Goal: Information Seeking & Learning: Learn about a topic

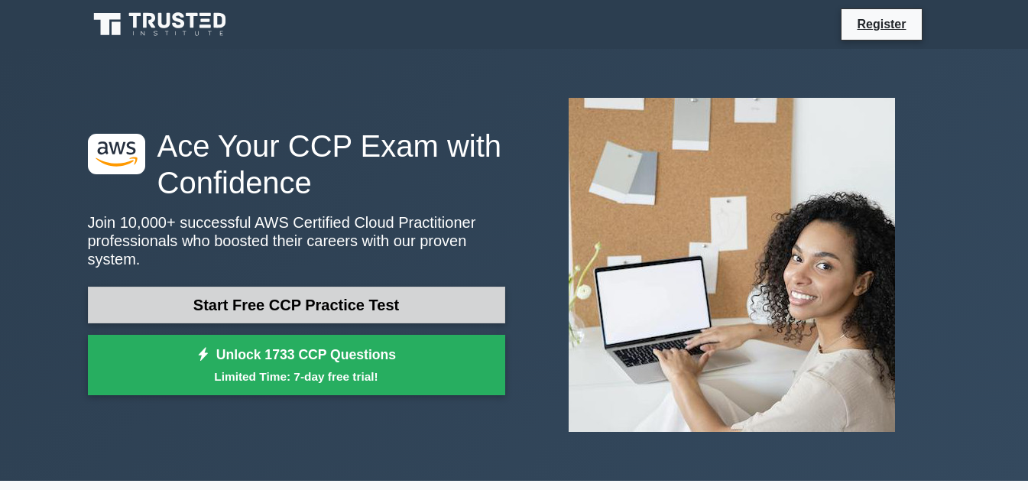
click at [323, 291] on link "Start Free CCP Practice Test" at bounding box center [296, 305] width 417 height 37
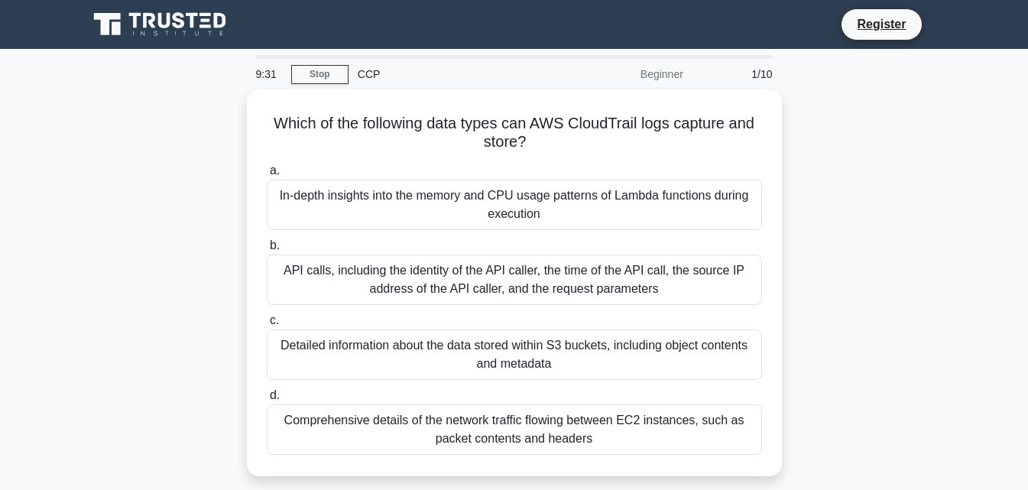
scroll to position [76, 0]
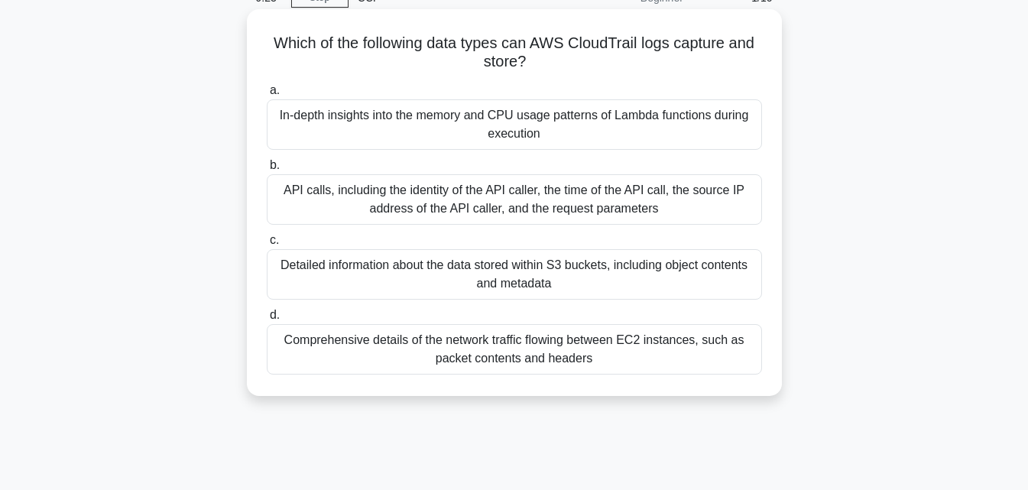
click at [401, 206] on div "API calls, including the identity of the API caller, the time of the API call, …" at bounding box center [514, 199] width 495 height 50
click at [267, 170] on input "b. API calls, including the identity of the API caller, the time of the API cal…" at bounding box center [267, 166] width 0 height 10
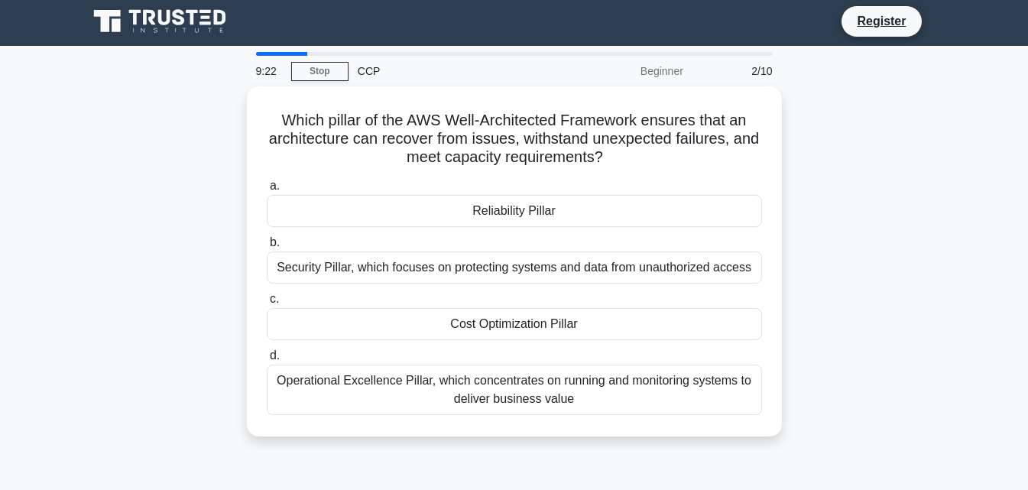
scroll to position [0, 0]
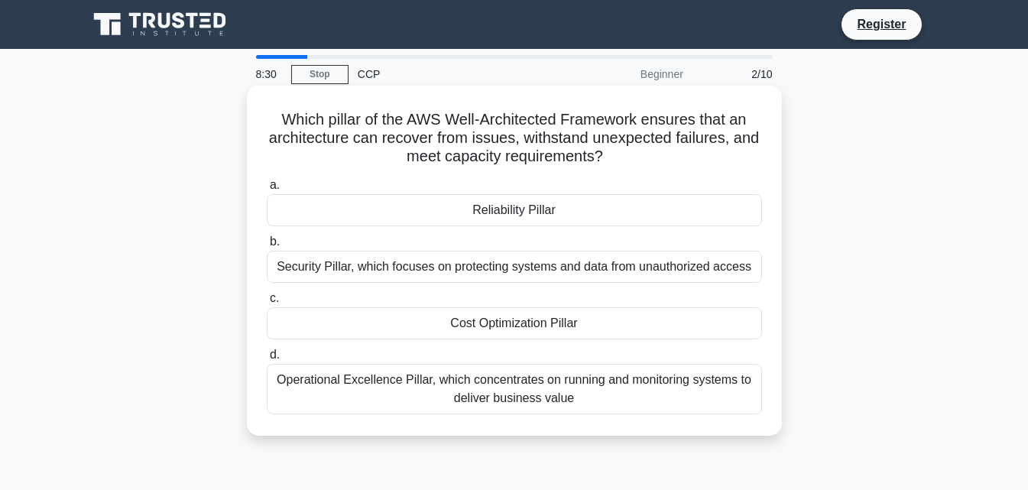
click at [620, 216] on div "Reliability Pillar" at bounding box center [514, 210] width 495 height 32
click at [267, 190] on input "a. Reliability Pillar" at bounding box center [267, 185] width 0 height 10
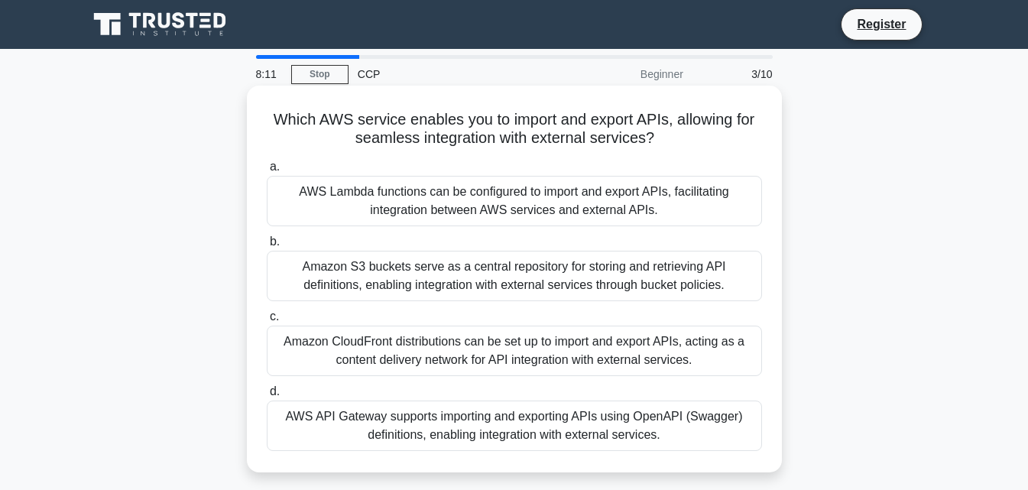
click at [497, 338] on div "Amazon CloudFront distributions can be set up to import and export APIs, acting…" at bounding box center [514, 351] width 495 height 50
click at [267, 322] on input "c. Amazon CloudFront distributions can be set up to import and export APIs, act…" at bounding box center [267, 317] width 0 height 10
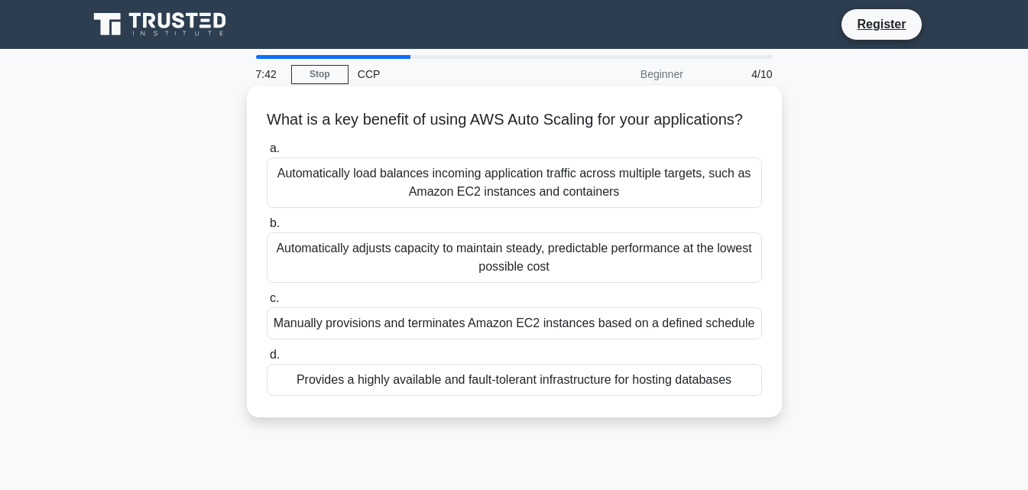
click at [608, 208] on div "Automatically load balances incoming application traffic across multiple target…" at bounding box center [514, 182] width 495 height 50
click at [267, 154] on input "a. Automatically load balances incoming application traffic across multiple tar…" at bounding box center [267, 149] width 0 height 10
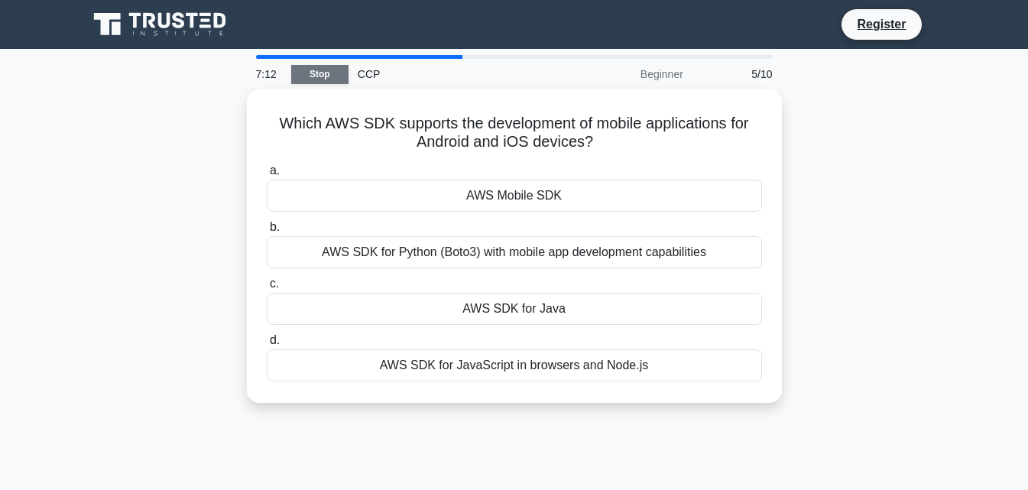
click at [322, 74] on link "Stop" at bounding box center [319, 74] width 57 height 19
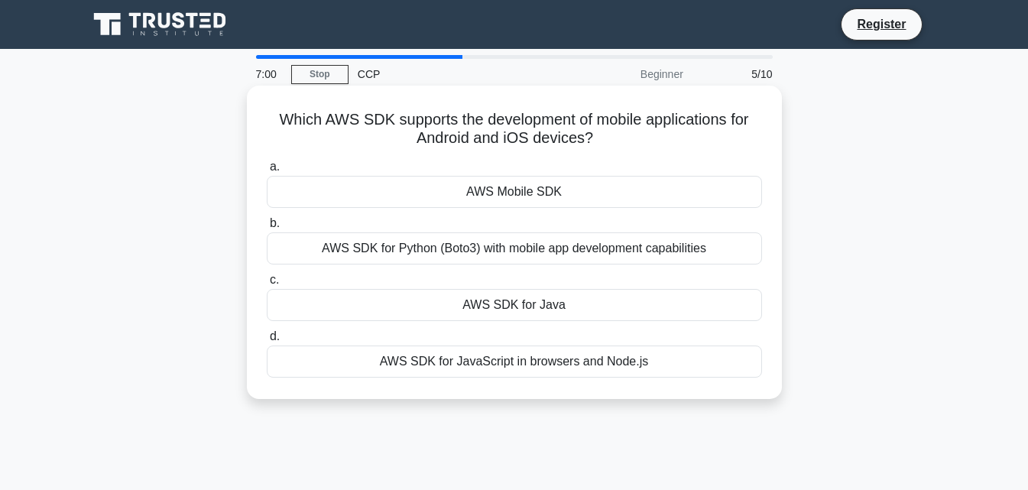
click at [588, 360] on div "AWS SDK for JavaScript in browsers and Node.js" at bounding box center [514, 362] width 495 height 32
click at [267, 342] on input "d. AWS SDK for JavaScript in browsers and Node.js" at bounding box center [267, 337] width 0 height 10
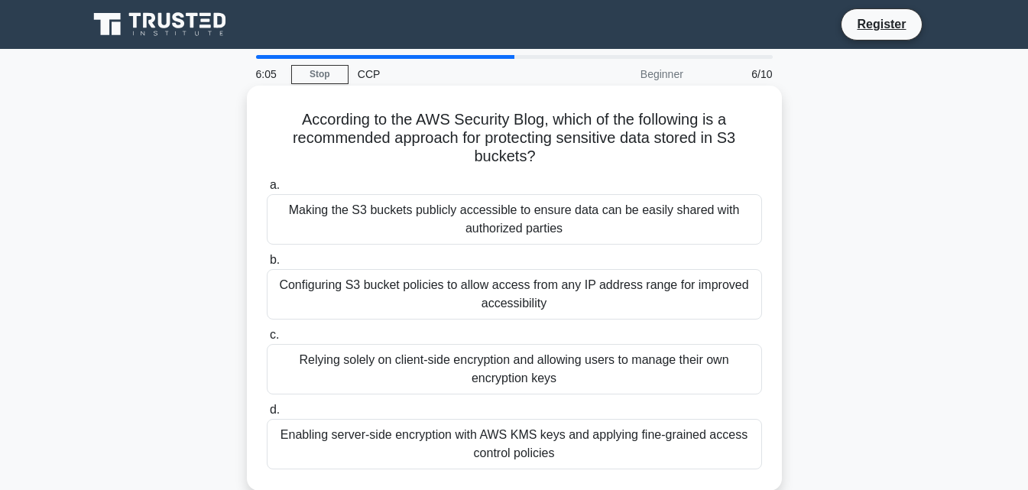
click at [625, 373] on div "Relying solely on client-side encryption and allowing users to manage their own…" at bounding box center [514, 369] width 495 height 50
click at [267, 340] on input "c. Relying solely on client-side encryption and allowing users to manage their …" at bounding box center [267, 335] width 0 height 10
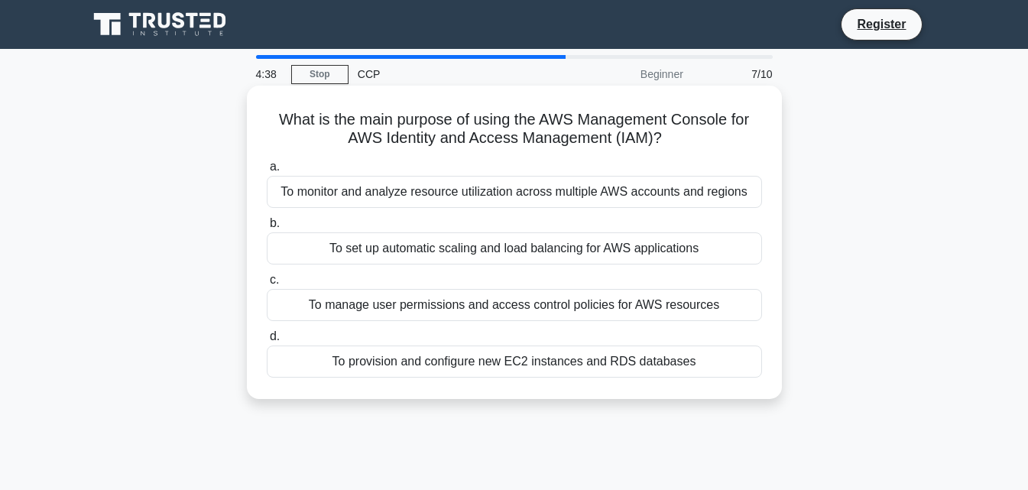
click at [483, 204] on div "To monitor and analyze resource utilization across multiple AWS accounts and re…" at bounding box center [514, 192] width 495 height 32
click at [267, 172] on input "a. To monitor and analyze resource utilization across multiple AWS accounts and…" at bounding box center [267, 167] width 0 height 10
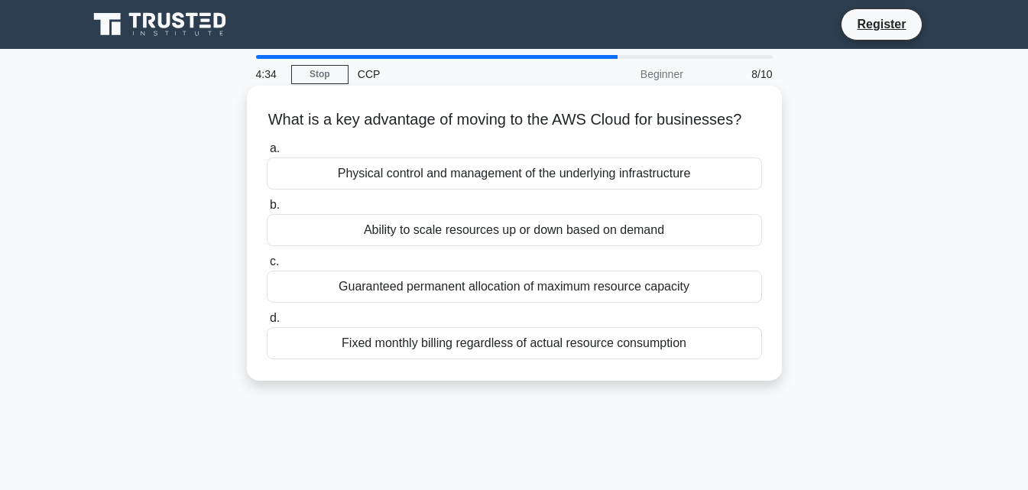
click at [563, 190] on div "Physical control and management of the underlying infrastructure" at bounding box center [514, 173] width 495 height 32
click at [267, 154] on input "a. Physical control and management of the underlying infrastructure" at bounding box center [267, 149] width 0 height 10
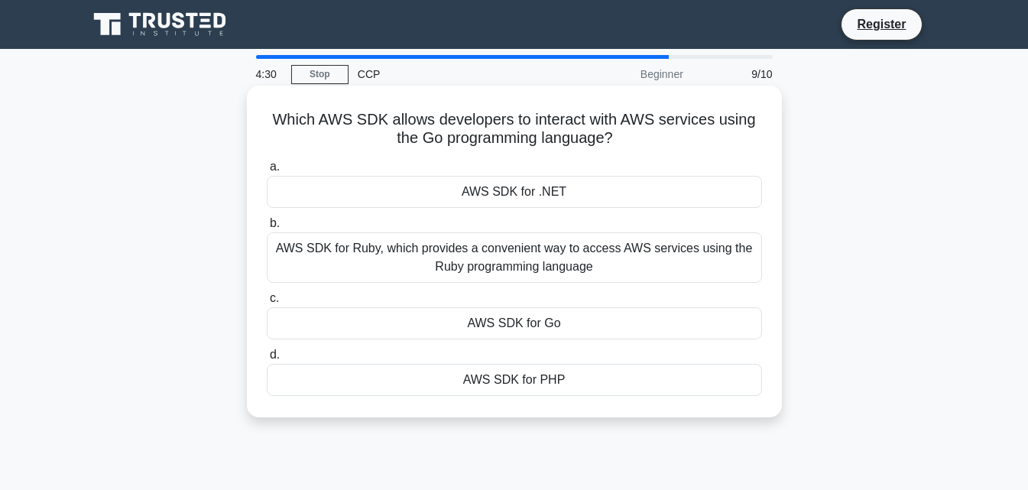
click at [549, 191] on div "AWS SDK for .NET" at bounding box center [514, 192] width 495 height 32
click at [267, 172] on input "a. AWS SDK for .NET" at bounding box center [267, 167] width 0 height 10
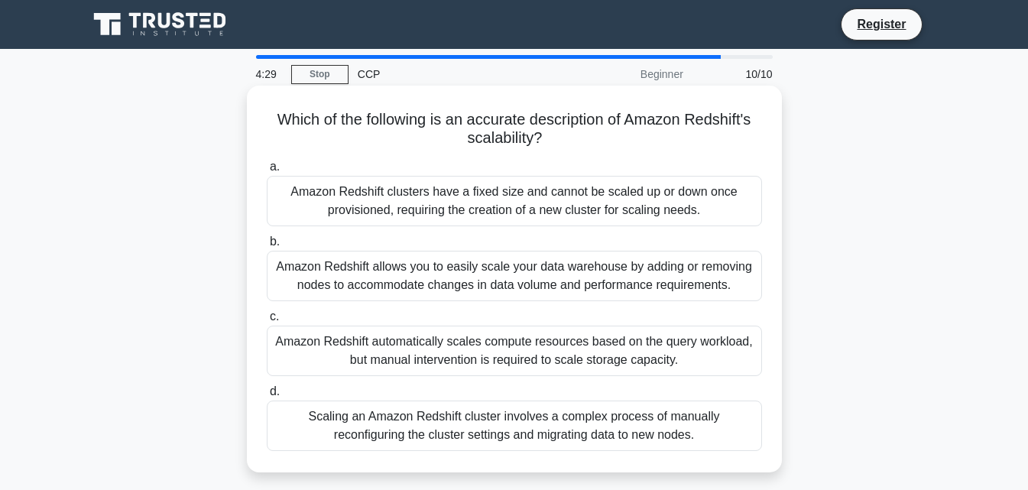
click at [514, 288] on div "Amazon Redshift allows you to easily scale your data warehouse by adding or rem…" at bounding box center [514, 276] width 495 height 50
click at [267, 247] on input "b. Amazon Redshift allows you to easily scale your data warehouse by adding or …" at bounding box center [267, 242] width 0 height 10
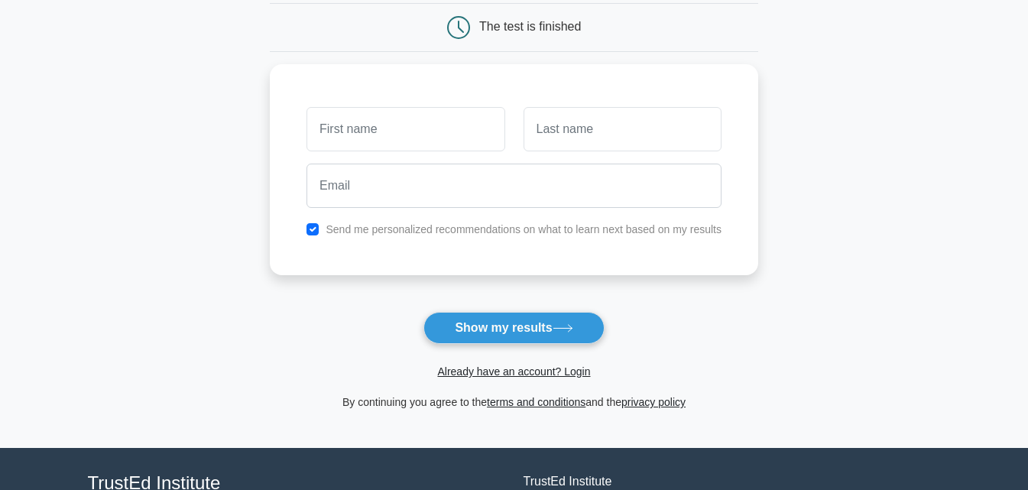
scroll to position [153, 0]
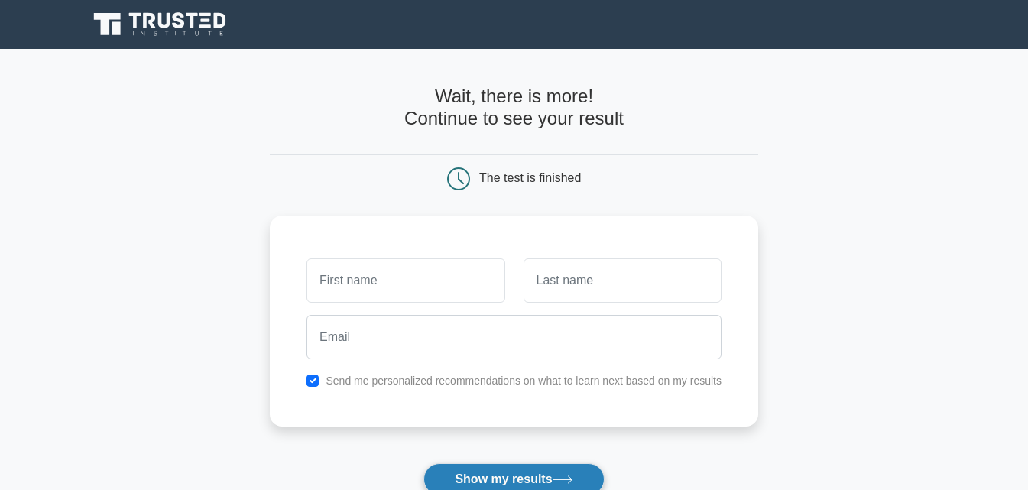
click at [544, 473] on button "Show my results" at bounding box center [514, 479] width 180 height 32
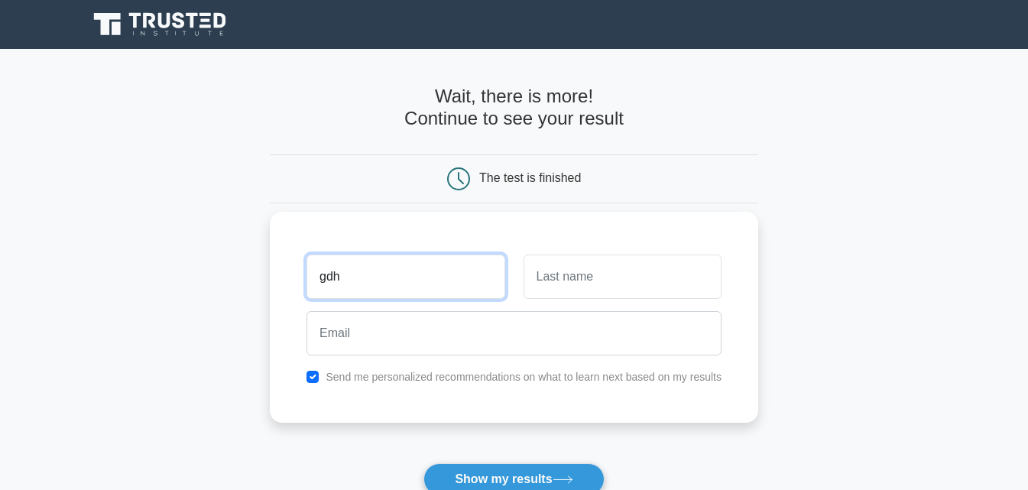
type input "gdh"
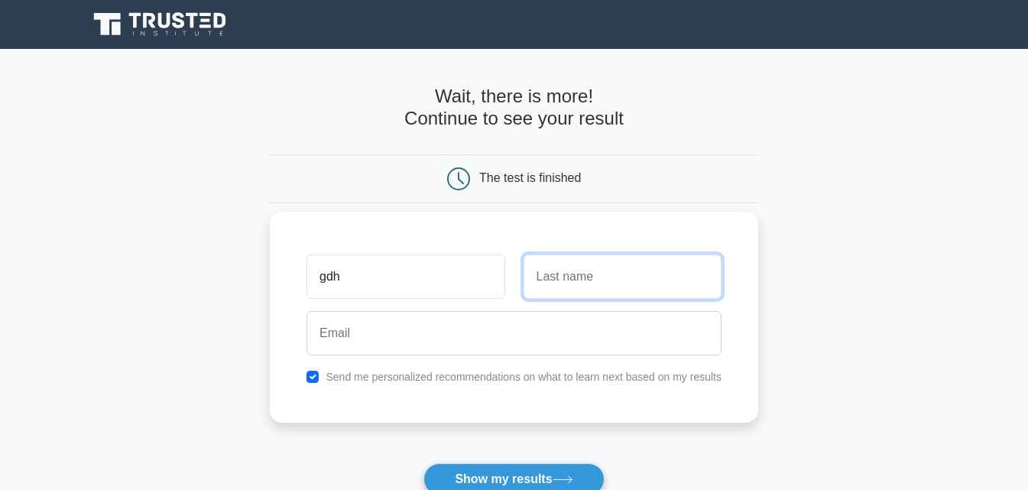
drag, startPoint x: 570, startPoint y: 275, endPoint x: 578, endPoint y: 279, distance: 8.5
click at [578, 279] on input "text" at bounding box center [623, 277] width 198 height 44
type input "gjf"
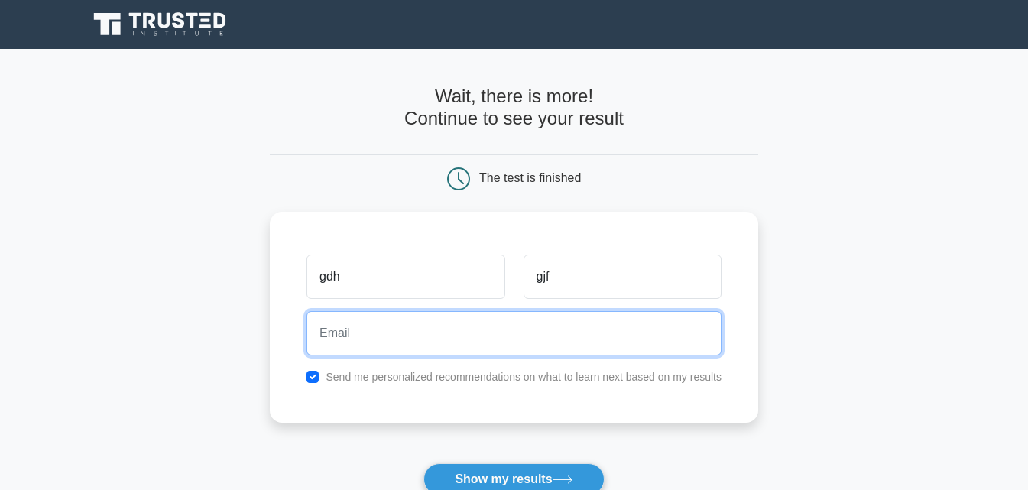
click at [446, 342] on input "email" at bounding box center [514, 333] width 415 height 44
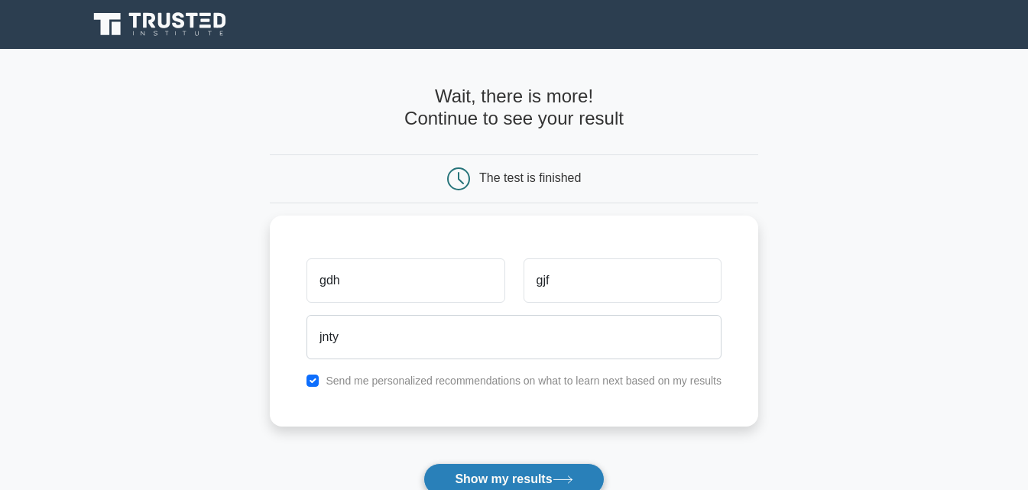
click at [535, 468] on button "Show my results" at bounding box center [514, 479] width 180 height 32
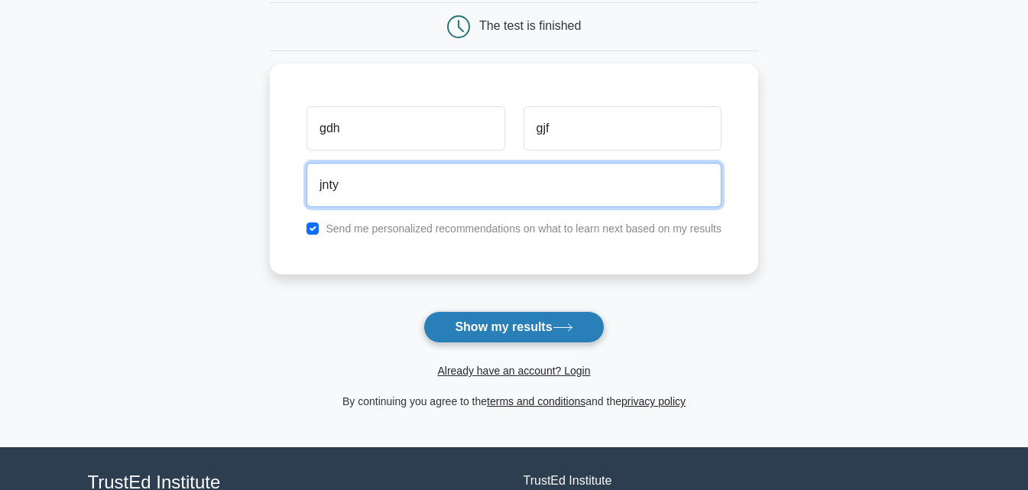
scroll to position [153, 0]
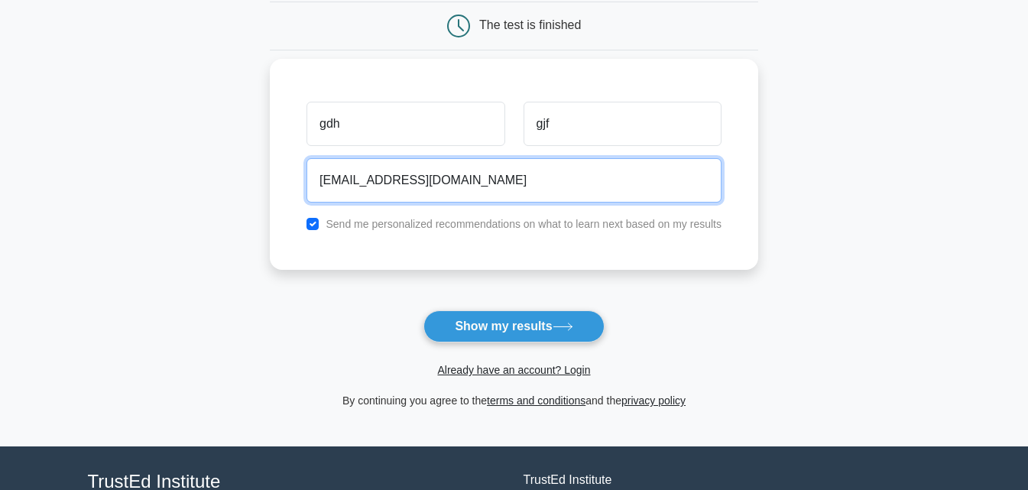
type input "jnty@gmail.com"
click at [424, 310] on button "Show my results" at bounding box center [514, 326] width 180 height 32
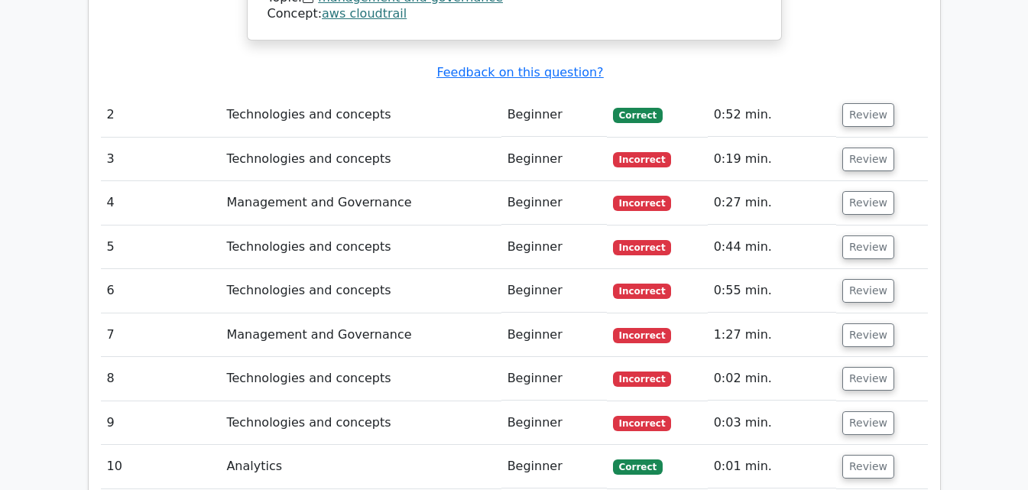
scroll to position [1835, 0]
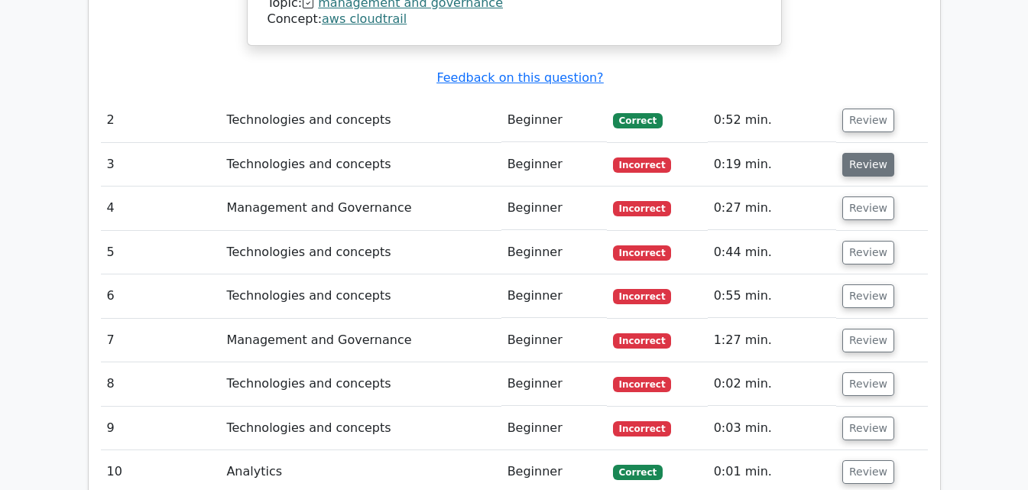
click at [869, 153] on button "Review" at bounding box center [869, 165] width 52 height 24
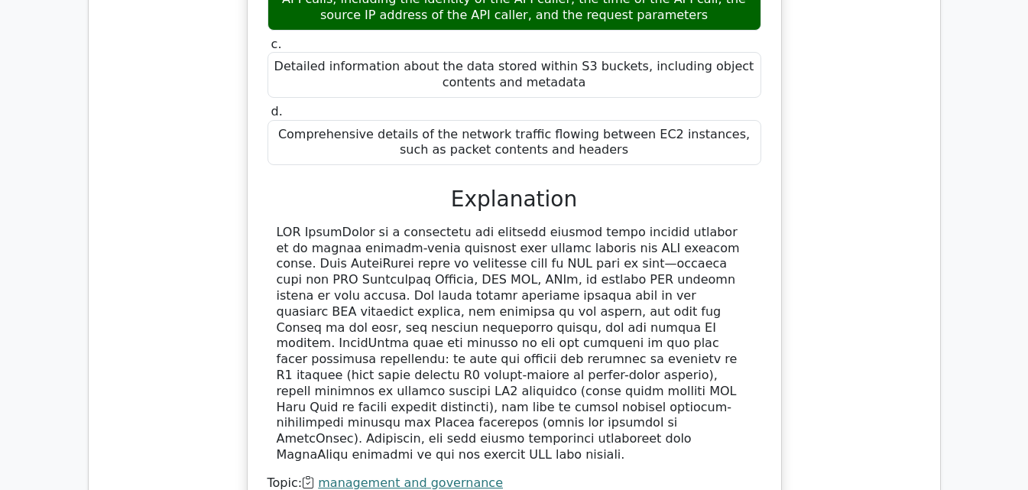
scroll to position [917, 0]
